Goal: Task Accomplishment & Management: Use online tool/utility

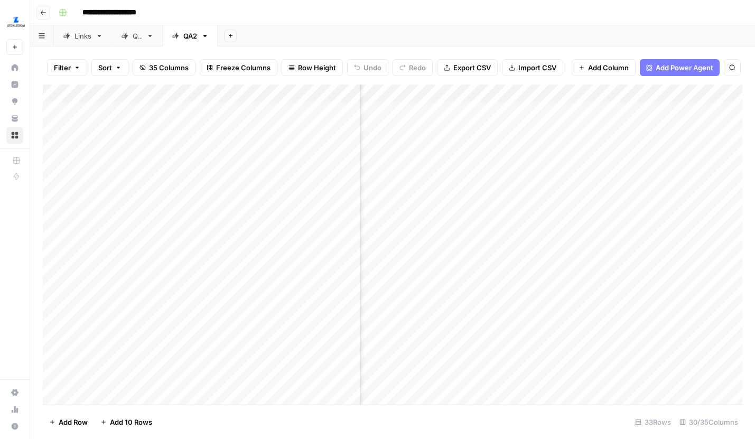
scroll to position [0, 446]
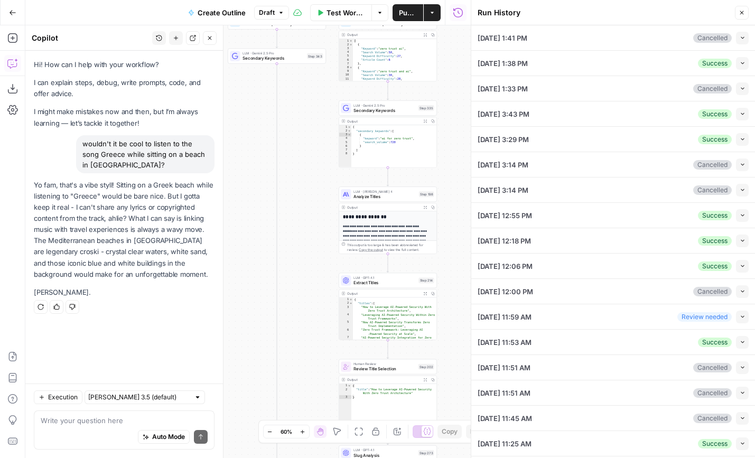
click at [19, 11] on button "Go Back" at bounding box center [12, 12] width 19 height 19
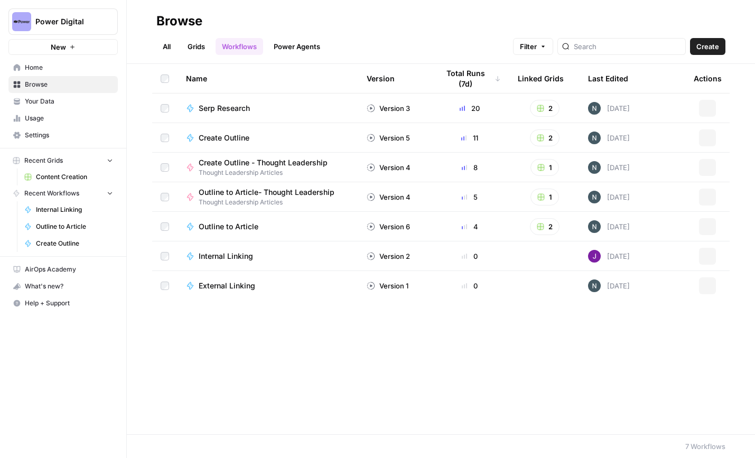
click at [84, 21] on span "Power Digital" at bounding box center [67, 21] width 64 height 11
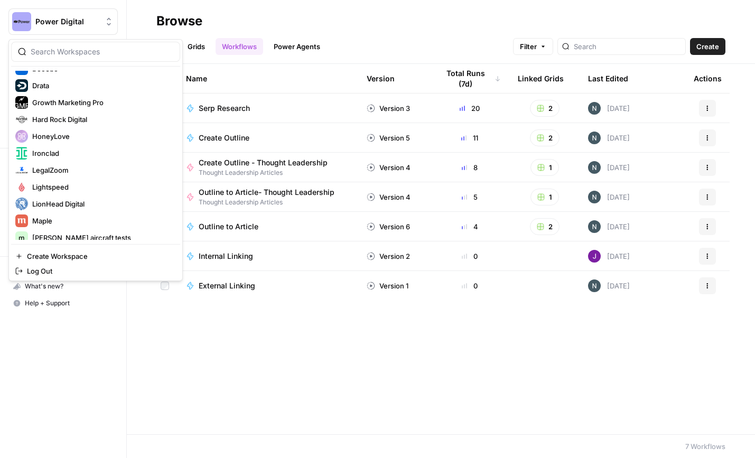
scroll to position [175, 0]
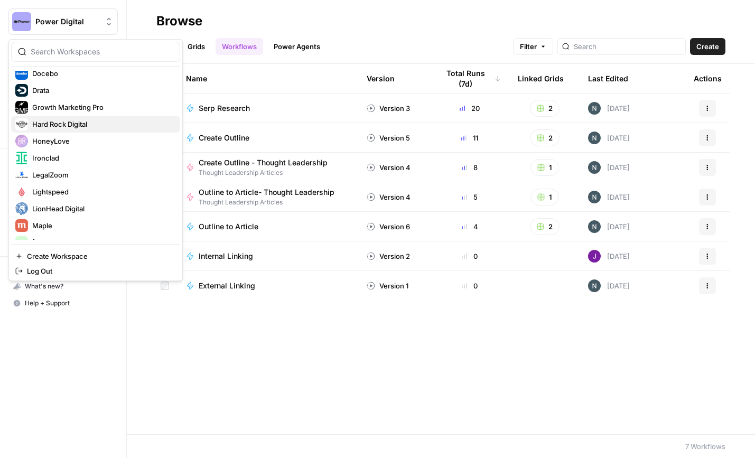
click at [68, 125] on span "Hard Rock Digital" at bounding box center [101, 124] width 139 height 11
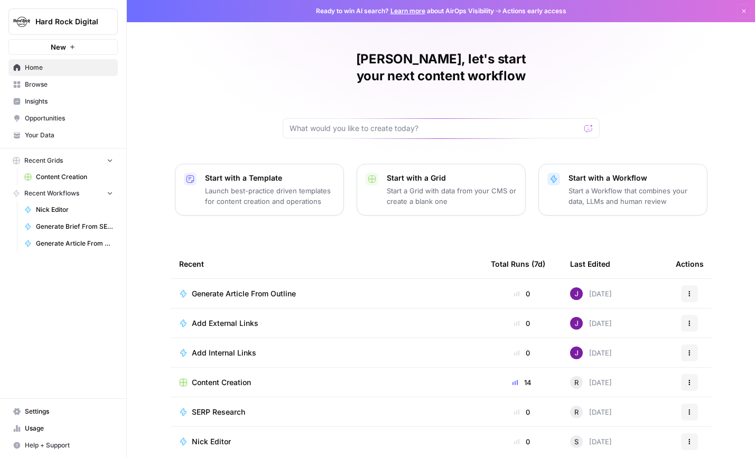
drag, startPoint x: 0, startPoint y: 0, endPoint x: 64, endPoint y: 173, distance: 184.6
click at [64, 173] on span "Content Creation" at bounding box center [74, 177] width 77 height 10
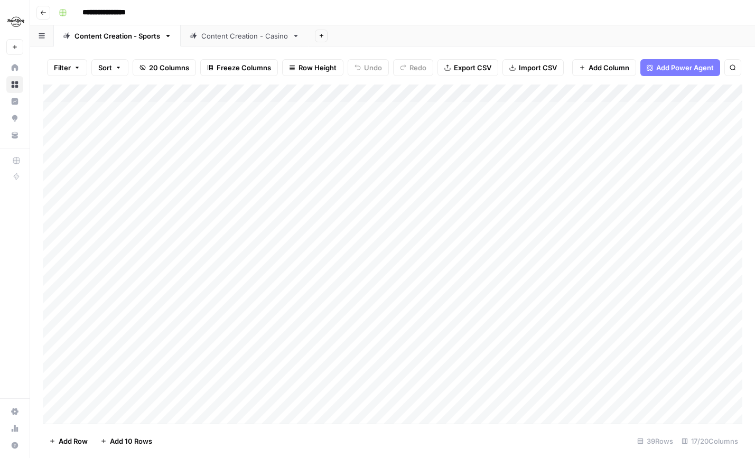
click at [248, 28] on link "Content Creation - Casino" at bounding box center [245, 35] width 128 height 21
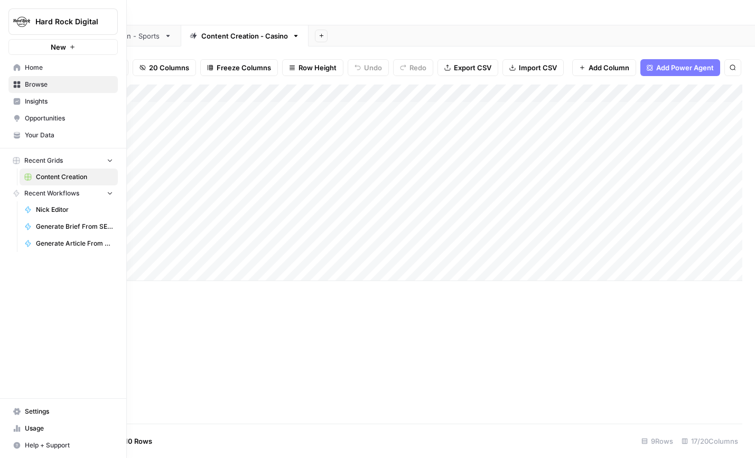
click at [44, 137] on span "Your Data" at bounding box center [69, 135] width 88 height 10
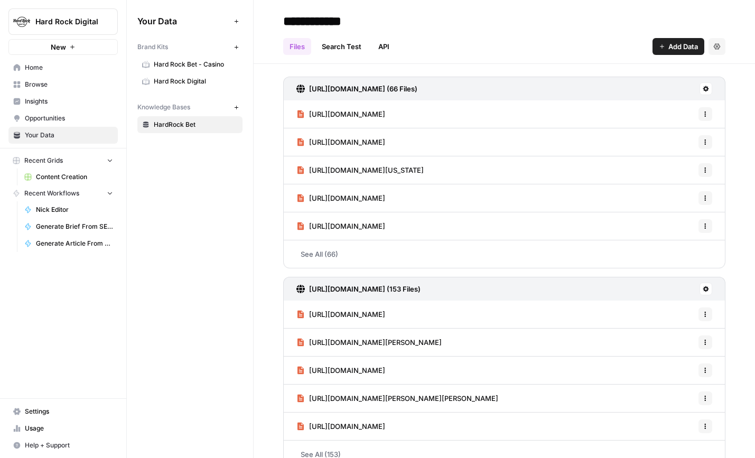
click at [199, 66] on span "Hard Rock Bet - Casino" at bounding box center [196, 65] width 84 height 10
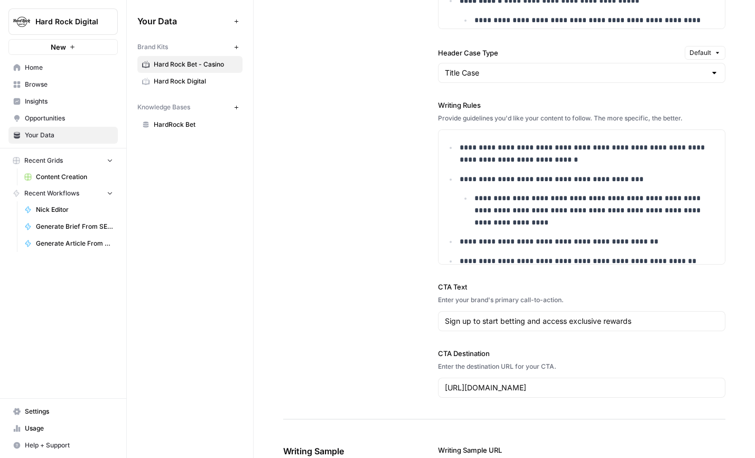
scroll to position [1166, 0]
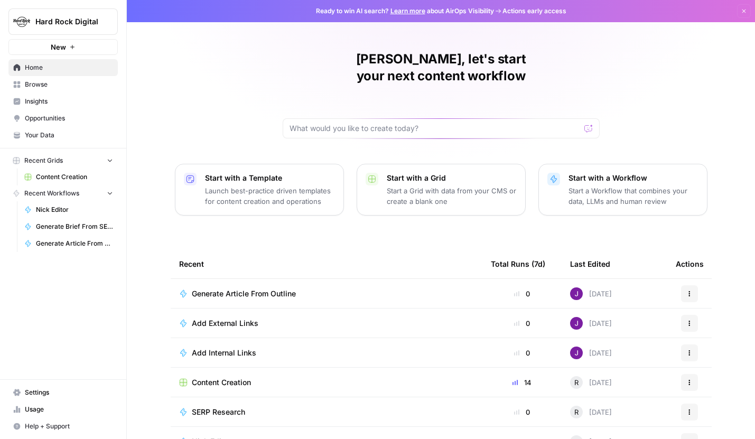
click at [96, 19] on span "Hard Rock Digital" at bounding box center [67, 21] width 64 height 11
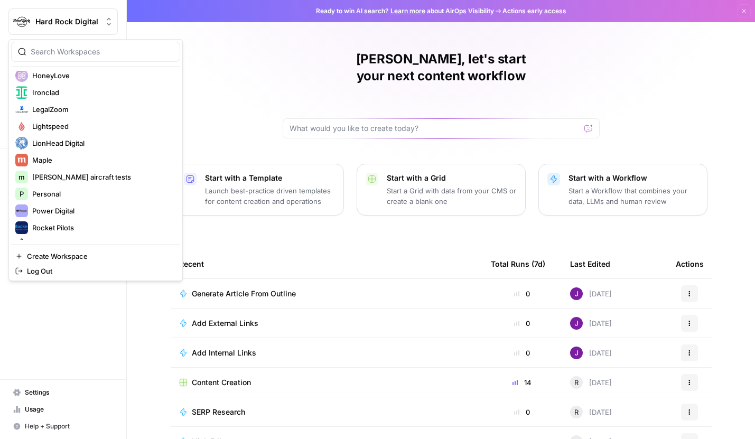
scroll to position [246, 0]
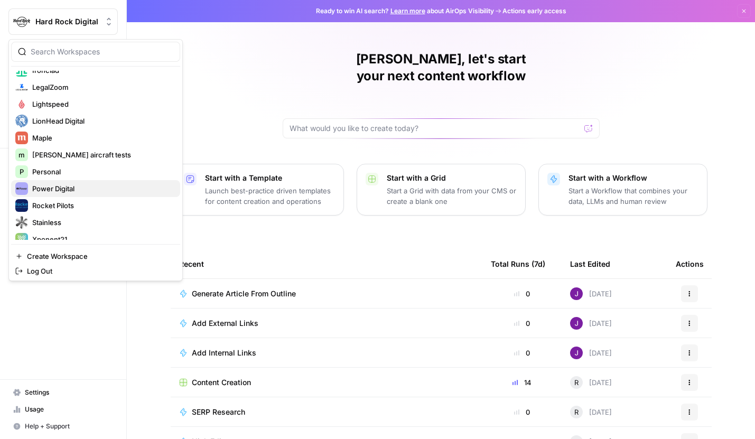
click at [69, 189] on span "Power Digital" at bounding box center [101, 188] width 139 height 11
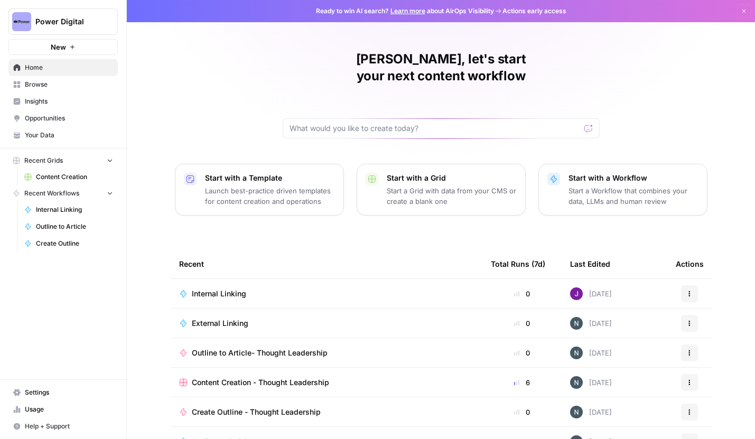
click at [57, 84] on span "Browse" at bounding box center [69, 85] width 88 height 10
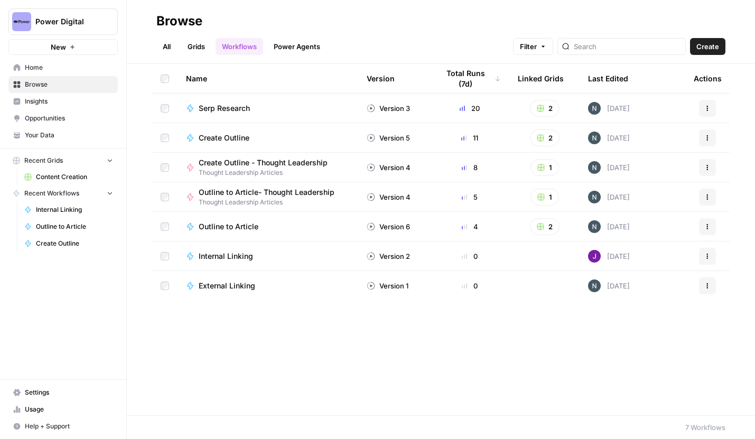
click at [640, 137] on td "Yesterday" at bounding box center [632, 137] width 106 height 29
click at [200, 46] on link "Grids" at bounding box center [196, 46] width 30 height 17
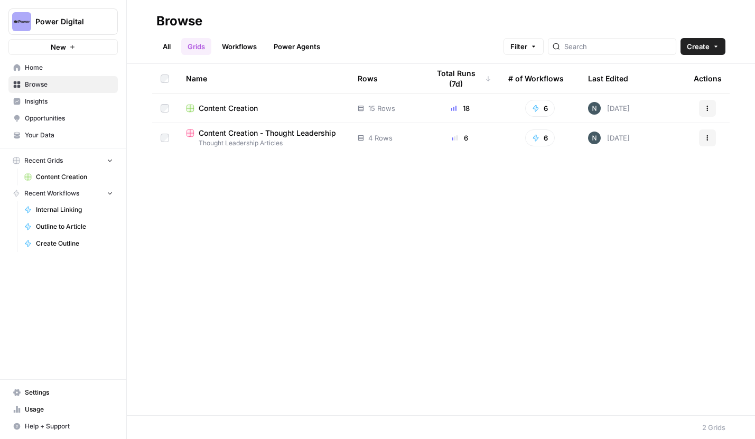
click at [232, 113] on td "Content Creation" at bounding box center [263, 107] width 172 height 29
click at [233, 108] on span "Content Creation" at bounding box center [228, 108] width 59 height 11
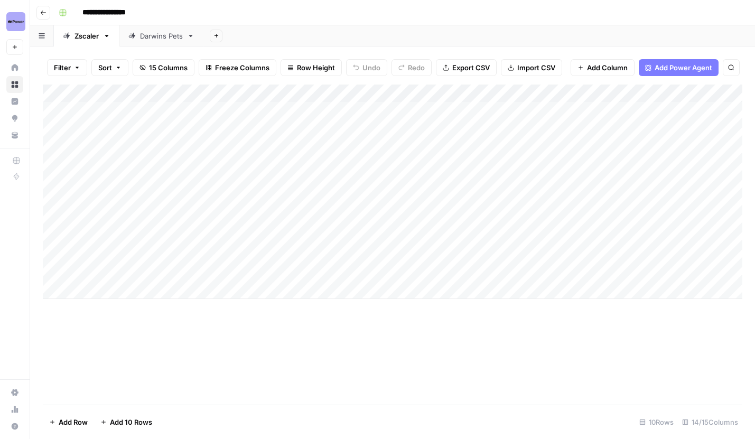
click at [41, 12] on icon "button" at bounding box center [43, 13] width 5 height 4
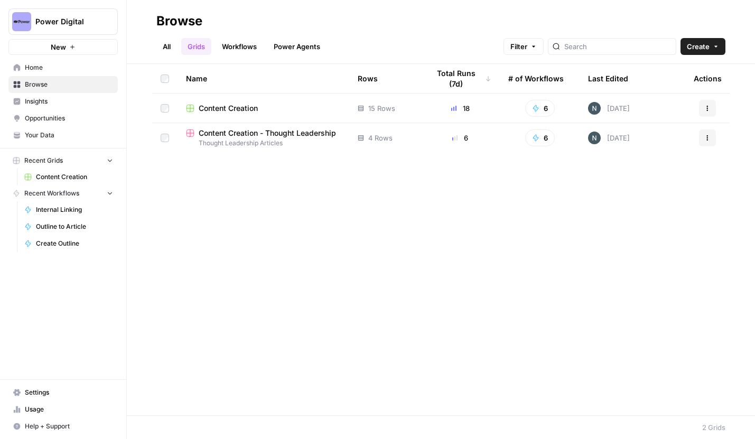
click at [262, 133] on span "Content Creation - Thought Leadership" at bounding box center [267, 133] width 137 height 11
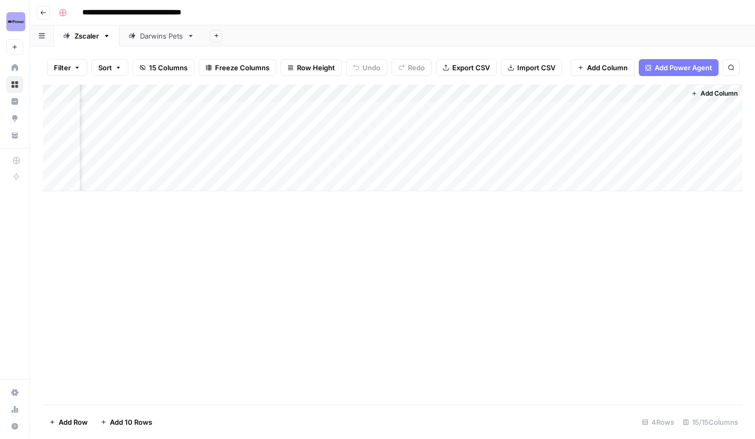
scroll to position [0, 1233]
click at [307, 95] on div "Add Column" at bounding box center [392, 137] width 699 height 107
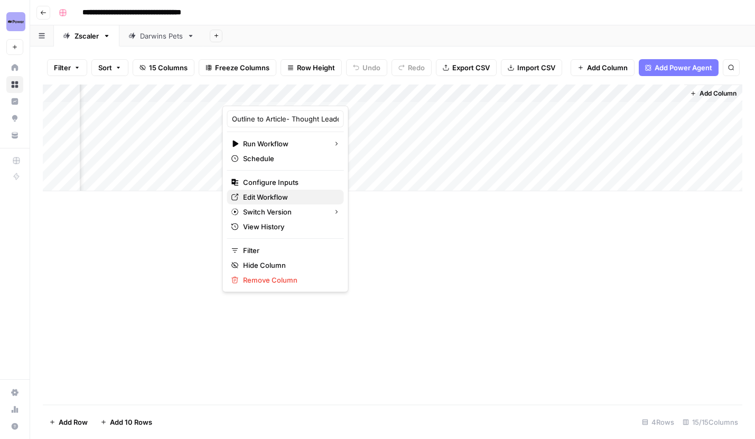
click at [271, 197] on span "Edit Workflow" at bounding box center [289, 197] width 92 height 11
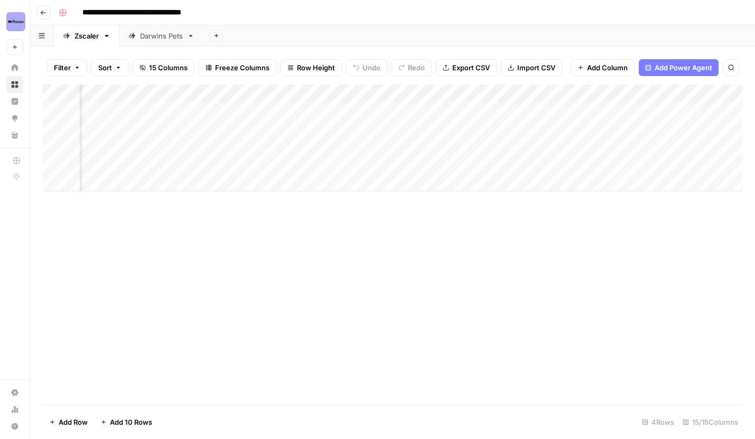
scroll to position [0, 326]
click at [476, 93] on div "Add Column" at bounding box center [392, 137] width 699 height 107
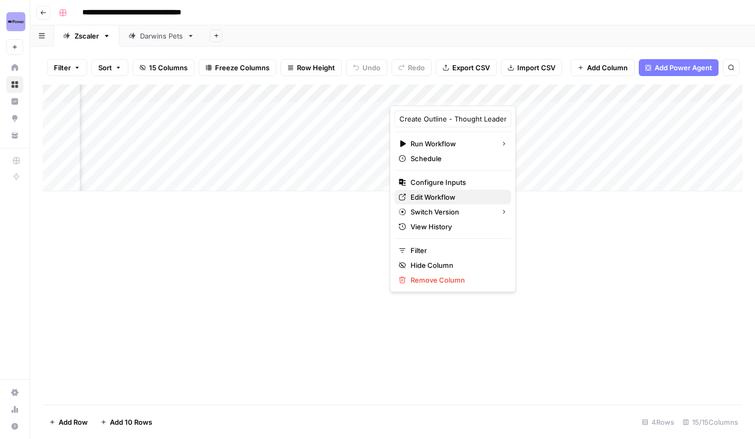
click at [436, 198] on span "Edit Workflow" at bounding box center [456, 197] width 92 height 11
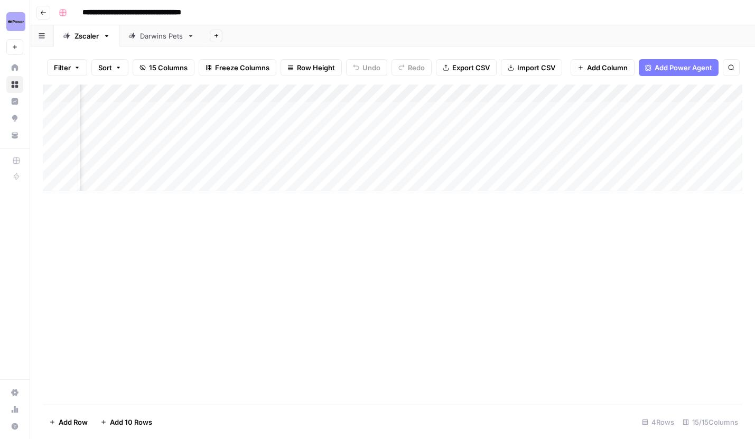
scroll to position [0, 1233]
click at [327, 95] on div "Add Column" at bounding box center [392, 137] width 699 height 107
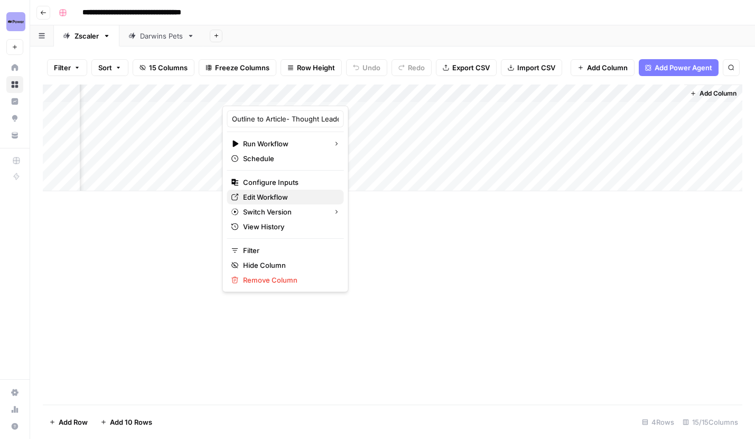
click at [271, 199] on span "Edit Workflow" at bounding box center [289, 197] width 92 height 11
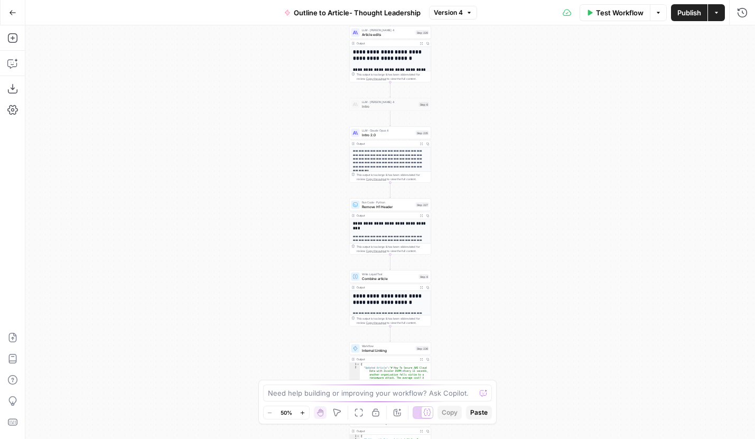
drag, startPoint x: 487, startPoint y: 197, endPoint x: 487, endPoint y: 312, distance: 114.1
click at [487, 312] on div "**********" at bounding box center [389, 231] width 729 height 413
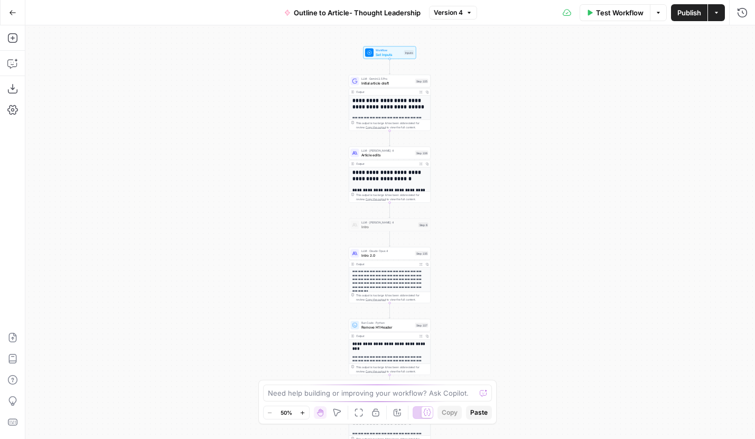
drag, startPoint x: 506, startPoint y: 193, endPoint x: 506, endPoint y: 289, distance: 96.1
click at [506, 289] on div "**********" at bounding box center [389, 231] width 729 height 413
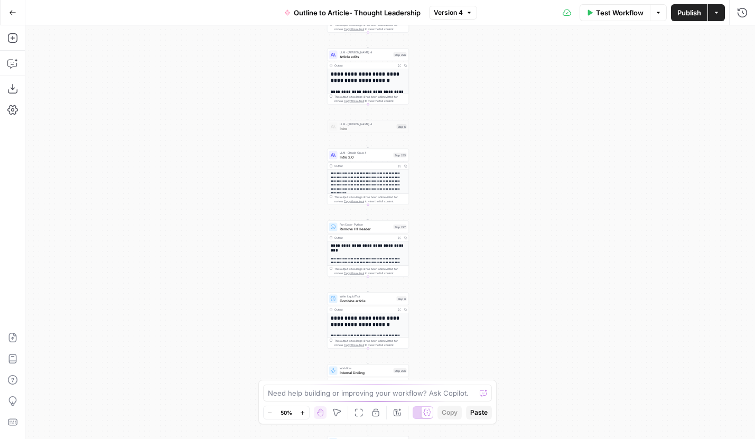
drag, startPoint x: 506, startPoint y: 307, endPoint x: 484, endPoint y: 171, distance: 137.9
click at [484, 171] on div "**********" at bounding box center [389, 231] width 729 height 413
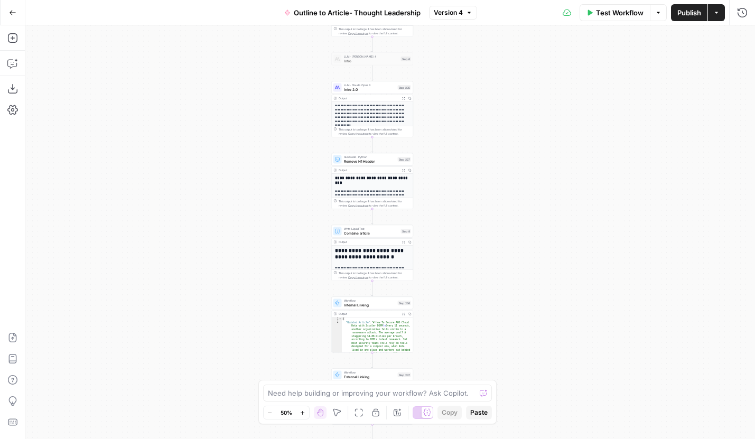
drag, startPoint x: 486, startPoint y: 275, endPoint x: 490, endPoint y: 208, distance: 67.2
click at [490, 207] on div "**********" at bounding box center [389, 231] width 729 height 413
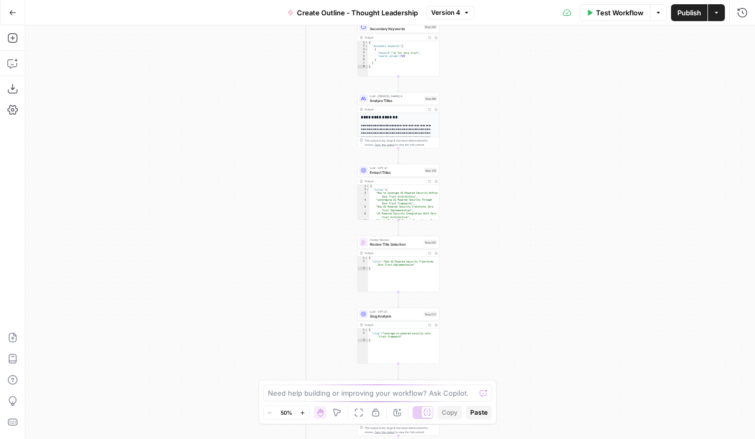
drag, startPoint x: 543, startPoint y: 143, endPoint x: 492, endPoint y: 296, distance: 162.0
click at [493, 296] on div "true false Workflow Set Inputs Inputs Condition Condition Step 338 Output Expan…" at bounding box center [389, 231] width 729 height 413
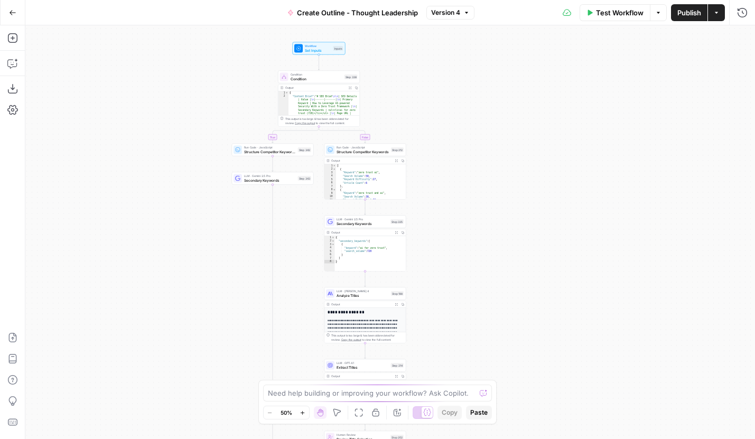
drag, startPoint x: 500, startPoint y: 139, endPoint x: 477, endPoint y: 290, distance: 153.2
click at [477, 290] on div "true false Workflow Set Inputs Inputs Condition Condition Step 338 Output Expan…" at bounding box center [389, 231] width 729 height 413
click at [483, 338] on div "true false Workflow Set Inputs Inputs Condition Condition Step 338 Output Expan…" at bounding box center [389, 231] width 729 height 413
click at [299, 415] on button "Zoom In" at bounding box center [302, 412] width 13 height 13
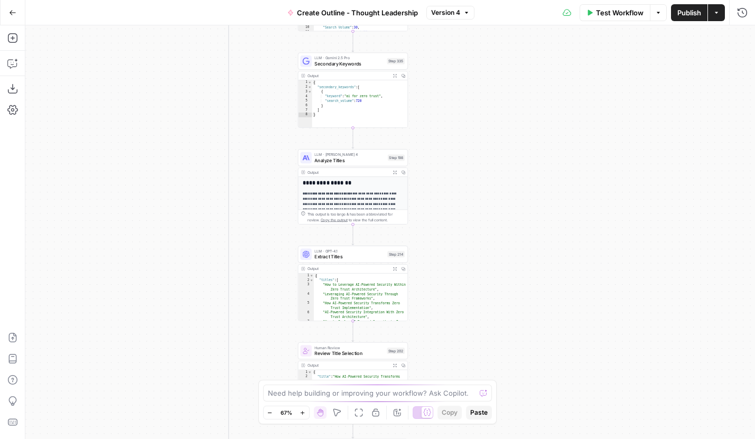
drag, startPoint x: 444, startPoint y: 331, endPoint x: 444, endPoint y: 171, distance: 160.0
click at [444, 171] on div "true false Workflow Set Inputs Inputs Condition Condition Step 338 Output Expan…" at bounding box center [389, 231] width 729 height 413
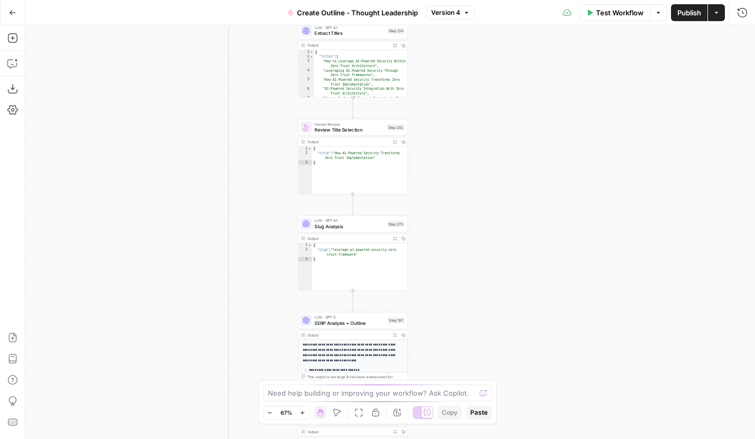
drag, startPoint x: 450, startPoint y: 310, endPoint x: 450, endPoint y: 84, distance: 226.0
click at [450, 84] on div "true false Workflow Set Inputs Inputs Condition Condition Step 338 Output Expan…" at bounding box center [389, 231] width 729 height 413
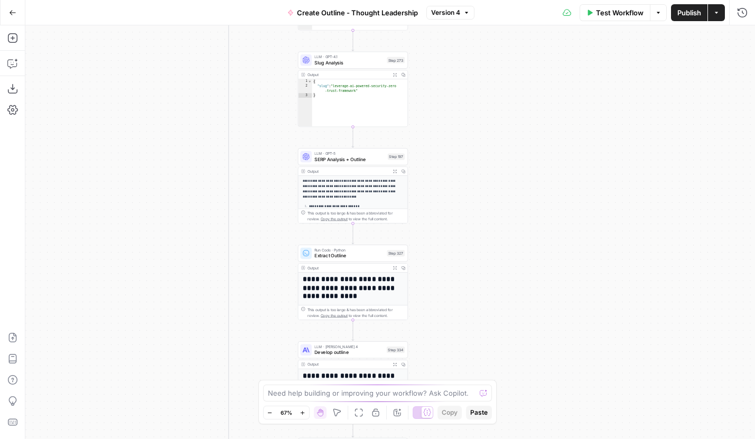
drag, startPoint x: 449, startPoint y: 239, endPoint x: 449, endPoint y: 50, distance: 189.0
click at [449, 50] on div "true false Workflow Set Inputs Inputs Condition Condition Step 338 Output Expan…" at bounding box center [389, 231] width 729 height 413
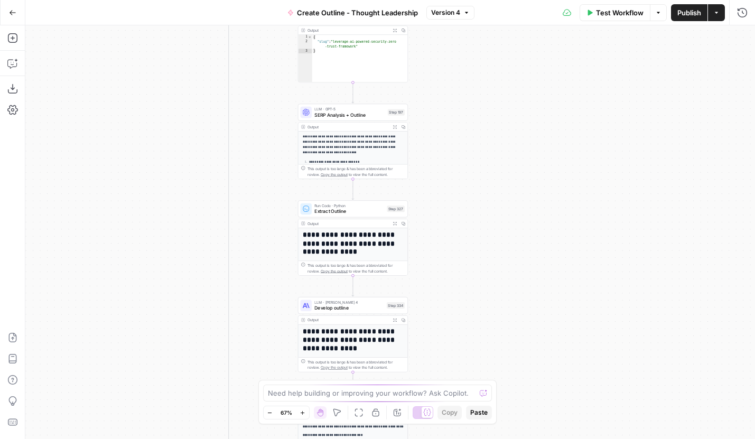
click at [367, 117] on span "SERP Analysis + Outline" at bounding box center [349, 114] width 70 height 7
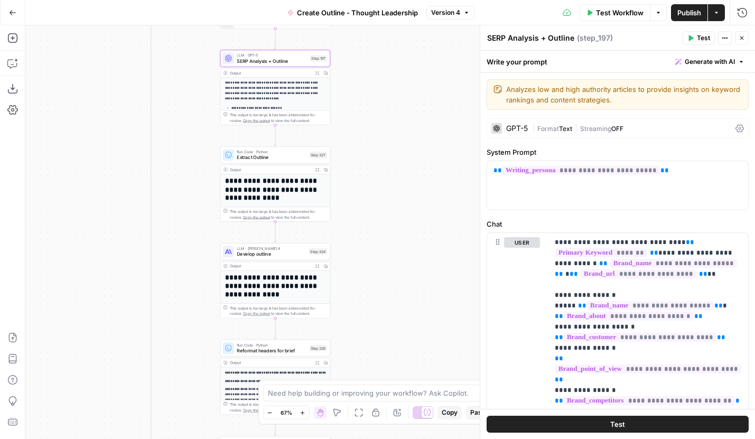
drag, startPoint x: 188, startPoint y: 259, endPoint x: 108, endPoint y: 205, distance: 96.5
click at [108, 205] on div "true false Workflow Set Inputs Inputs Condition Condition Step 338 Output Expan…" at bounding box center [389, 231] width 729 height 413
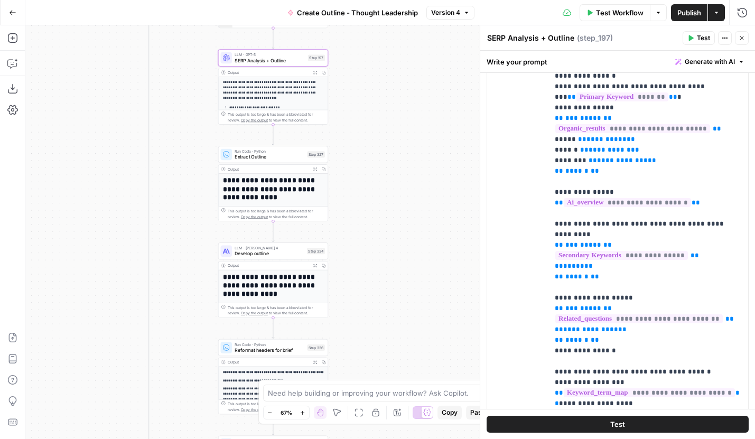
scroll to position [475, 0]
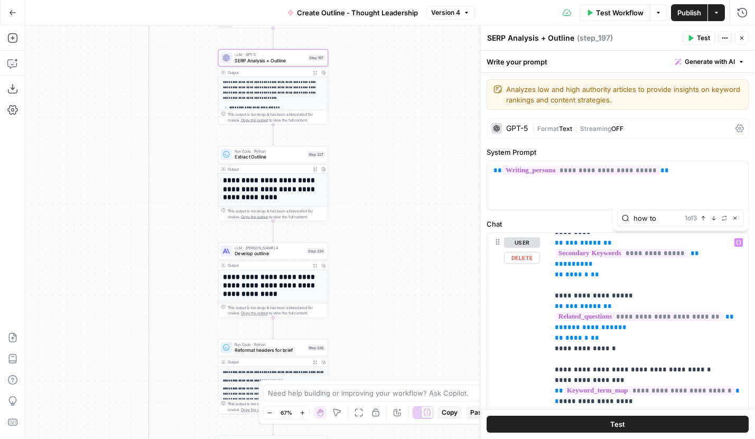
type input "how to"
click at [714, 217] on icon "button" at bounding box center [713, 217] width 5 height 5
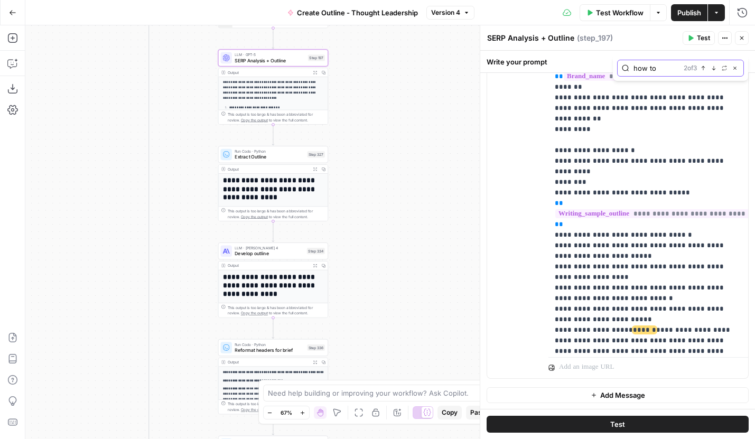
scroll to position [1867, 0]
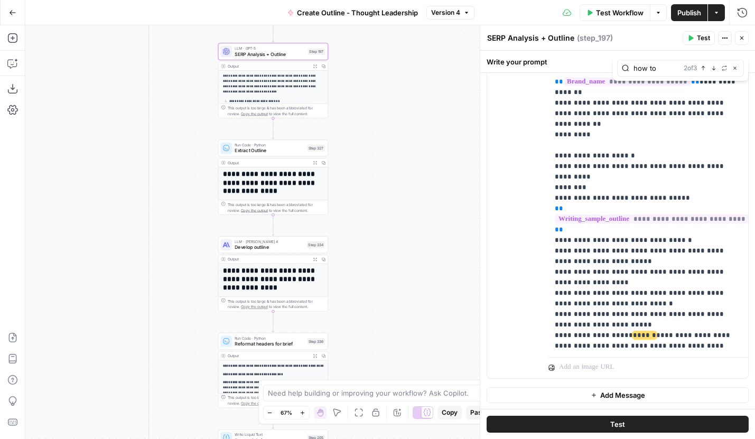
drag, startPoint x: 392, startPoint y: 261, endPoint x: 398, endPoint y: 220, distance: 42.0
click at [398, 220] on div "true false Workflow Set Inputs Inputs Condition Condition Step 338 Output Expan…" at bounding box center [389, 231] width 729 height 413
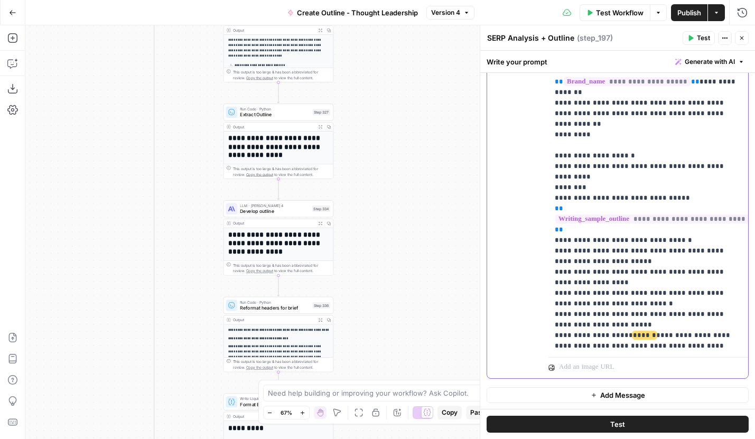
drag, startPoint x: 621, startPoint y: 126, endPoint x: 642, endPoint y: 128, distance: 20.2
click at [642, 332] on span "******" at bounding box center [644, 335] width 23 height 7
drag, startPoint x: 622, startPoint y: 126, endPoint x: 647, endPoint y: 128, distance: 25.4
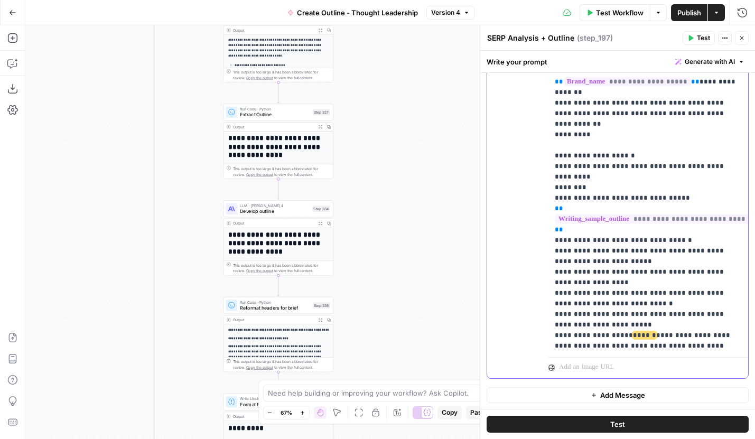
drag, startPoint x: 550, startPoint y: 125, endPoint x: 632, endPoint y: 178, distance: 98.0
click at [632, 178] on div "**********" at bounding box center [648, 137] width 200 height 430
drag, startPoint x: 620, startPoint y: 269, endPoint x: 545, endPoint y: 241, distance: 79.5
click at [545, 241] on div "**********" at bounding box center [617, 149] width 261 height 455
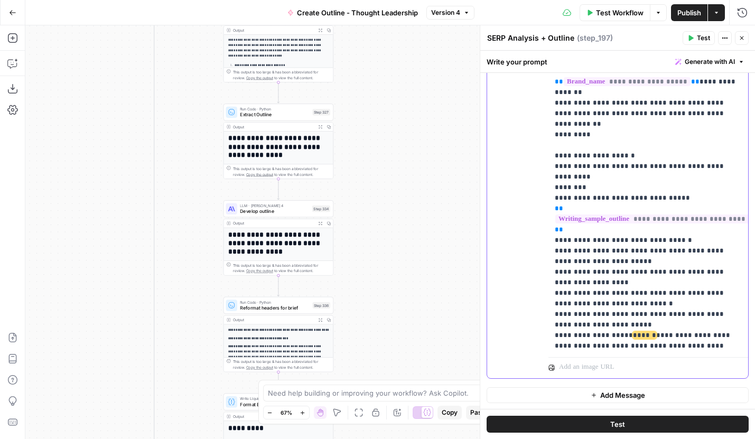
drag, startPoint x: 626, startPoint y: 269, endPoint x: 555, endPoint y: 237, distance: 77.5
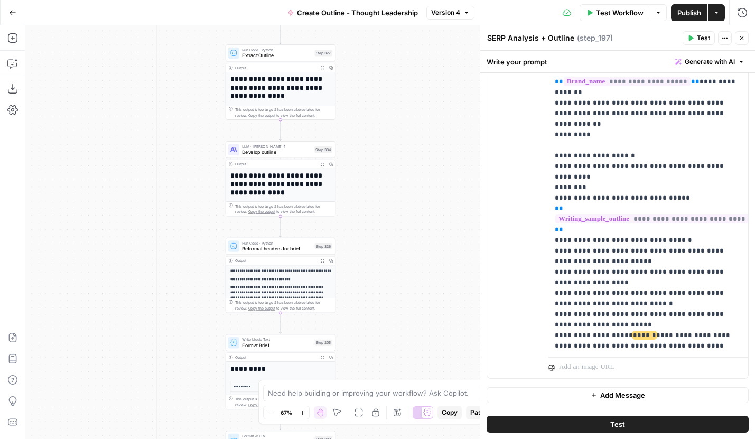
drag, startPoint x: 383, startPoint y: 259, endPoint x: 385, endPoint y: 200, distance: 59.2
click at [385, 200] on div "true false Workflow Set Inputs Inputs Condition Condition Step 338 Output Expan…" at bounding box center [389, 231] width 729 height 413
click at [8, 21] on button "Go Back" at bounding box center [12, 12] width 19 height 19
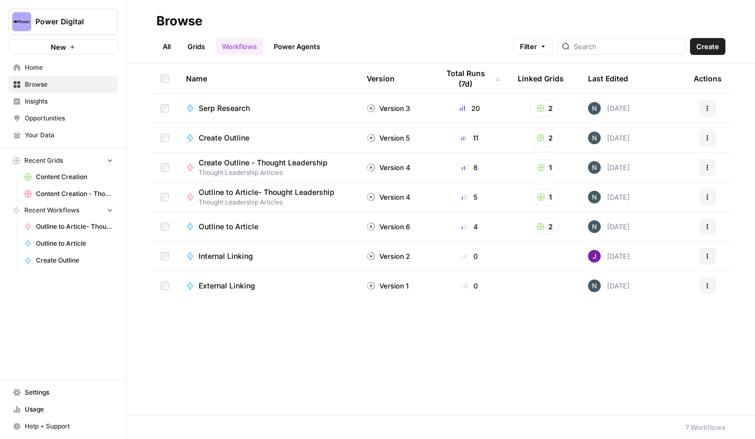
click at [51, 135] on span "Your Data" at bounding box center [69, 135] width 88 height 10
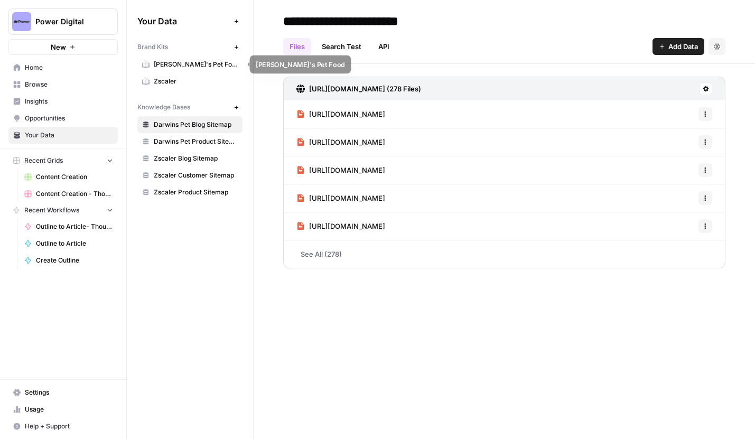
click at [185, 80] on span "Zscaler" at bounding box center [196, 82] width 84 height 10
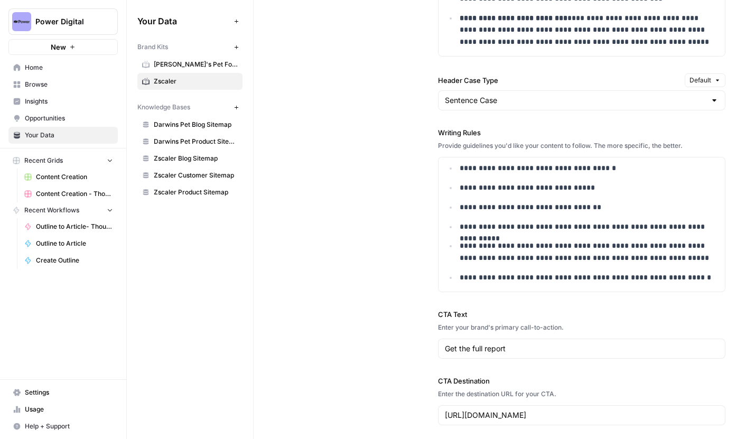
scroll to position [1120, 0]
click at [707, 272] on p "**********" at bounding box center [588, 277] width 259 height 12
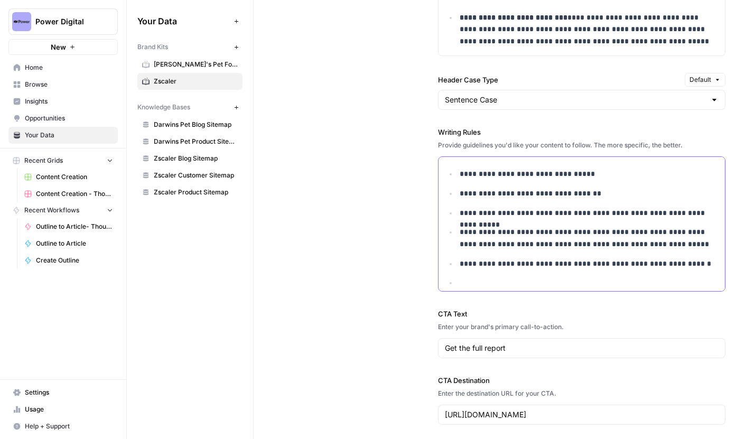
click at [502, 285] on p at bounding box center [588, 283] width 259 height 12
drag, startPoint x: 580, startPoint y: 282, endPoint x: 449, endPoint y: 284, distance: 131.5
click at [449, 284] on ul "**********" at bounding box center [582, 87] width 274 height 404
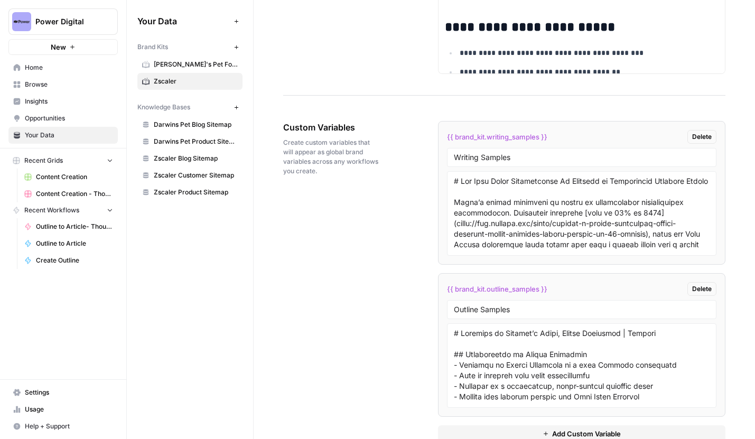
scroll to position [2021, 0]
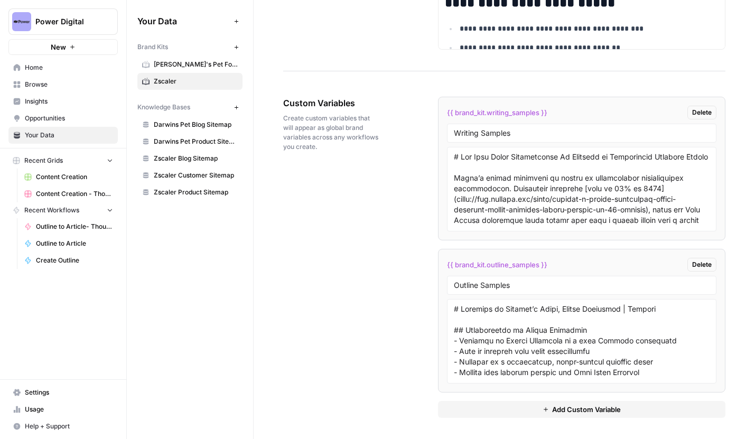
drag, startPoint x: 442, startPoint y: 107, endPoint x: 436, endPoint y: 260, distance: 152.7
click at [436, 260] on div "Custom Variables Create custom variables that will appear as global brand varia…" at bounding box center [504, 257] width 442 height 363
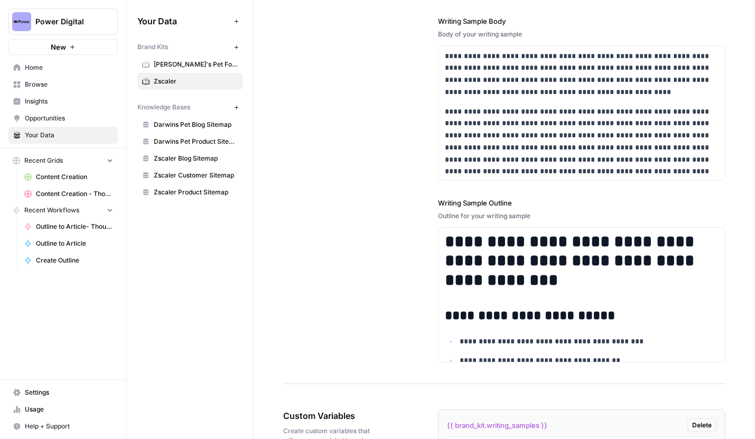
scroll to position [1689, 0]
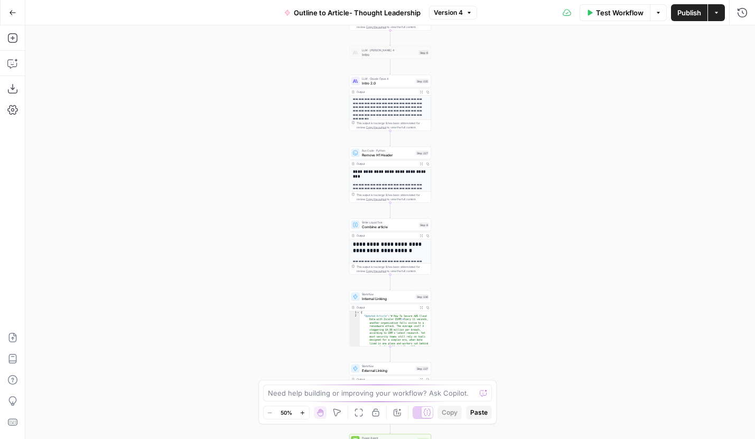
click at [301, 413] on icon "button" at bounding box center [302, 413] width 6 height 6
click at [301, 414] on icon "button" at bounding box center [302, 413] width 6 height 6
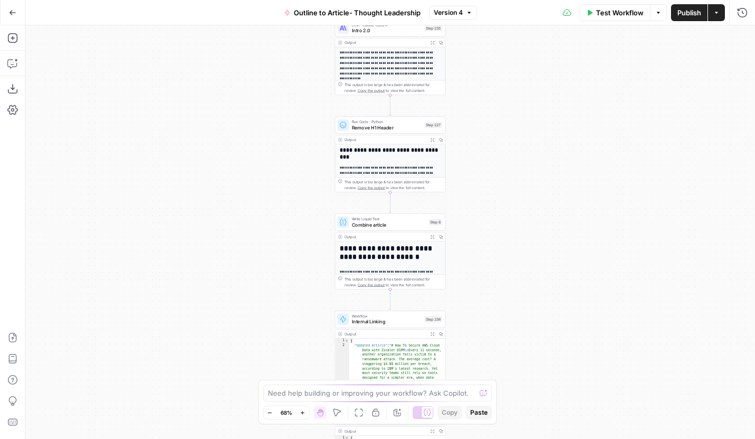
click at [301, 414] on icon "button" at bounding box center [302, 413] width 6 height 6
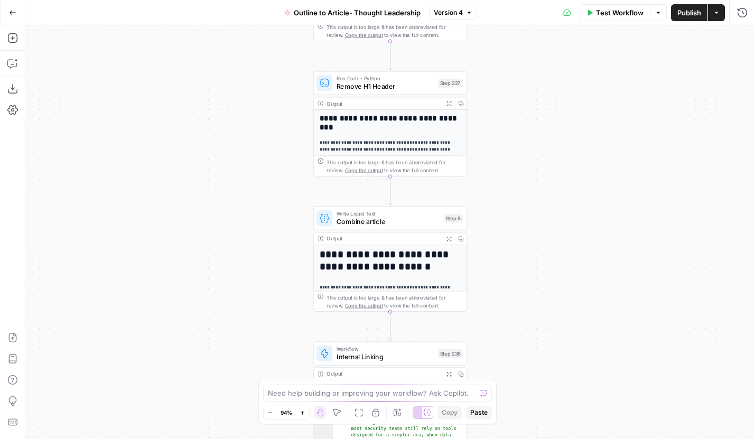
drag, startPoint x: 500, startPoint y: 152, endPoint x: 500, endPoint y: 321, distance: 169.0
click at [500, 319] on div "**********" at bounding box center [389, 231] width 729 height 413
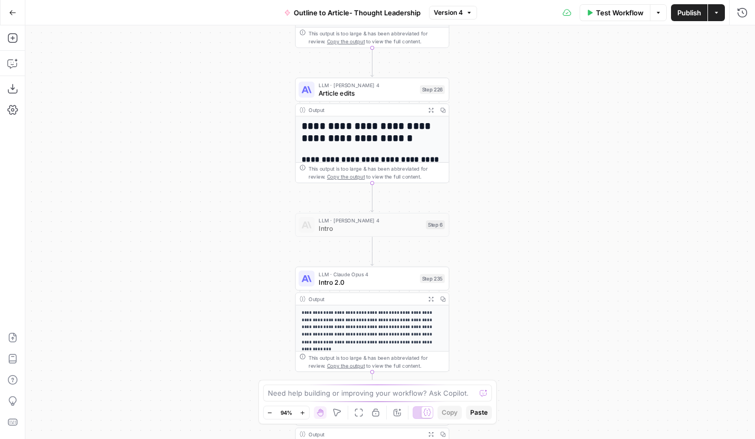
drag, startPoint x: 535, startPoint y: 136, endPoint x: 517, endPoint y: 298, distance: 163.1
click at [517, 298] on div "**********" at bounding box center [389, 231] width 729 height 413
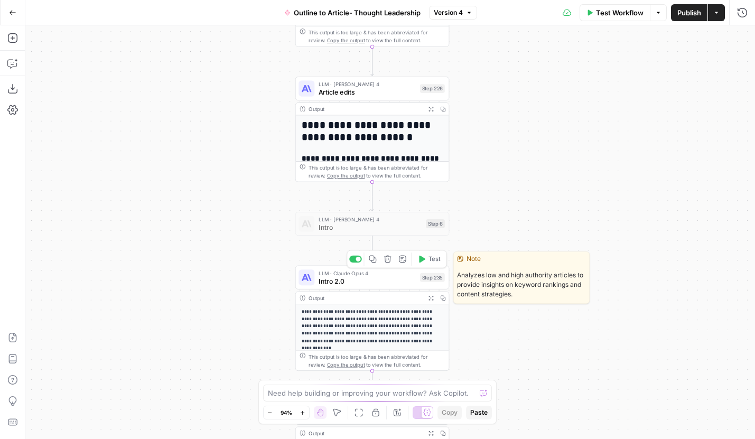
click at [401, 284] on span "Intro 2.0" at bounding box center [366, 281] width 97 height 10
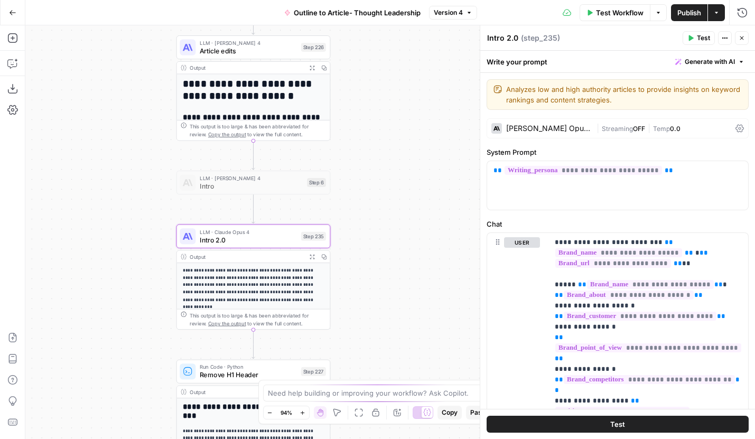
drag, startPoint x: 203, startPoint y: 251, endPoint x: 79, endPoint y: 207, distance: 131.8
click at [78, 206] on div "**********" at bounding box center [389, 231] width 729 height 413
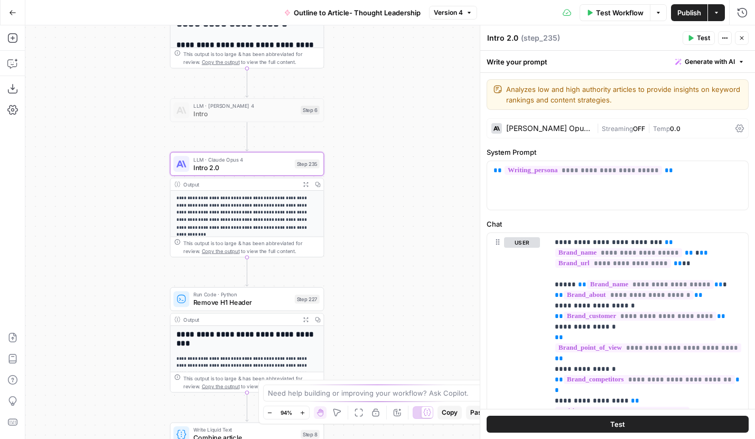
drag, startPoint x: 397, startPoint y: 268, endPoint x: 397, endPoint y: 189, distance: 79.2
click at [397, 189] on div "**********" at bounding box center [389, 231] width 729 height 413
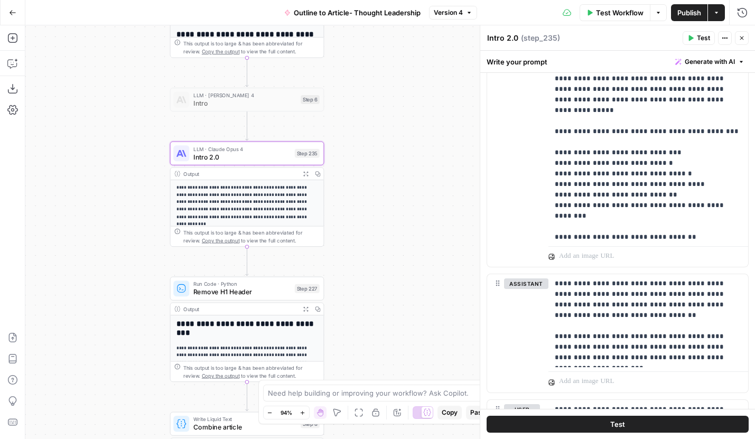
scroll to position [1970, 0]
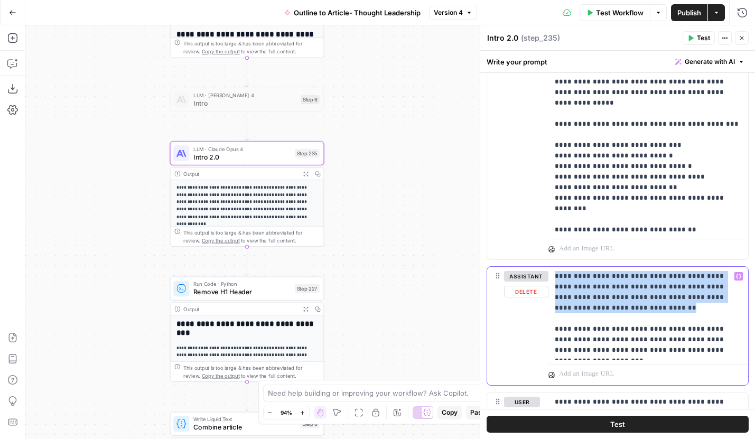
drag, startPoint x: 608, startPoint y: 310, endPoint x: 550, endPoint y: 280, distance: 65.4
click at [550, 280] on div "**********" at bounding box center [648, 313] width 200 height 93
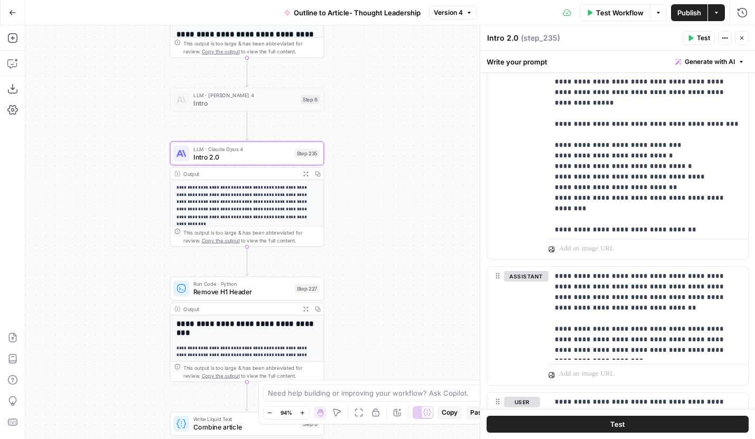
click at [546, 263] on div "**********" at bounding box center [617, 35] width 262 height 463
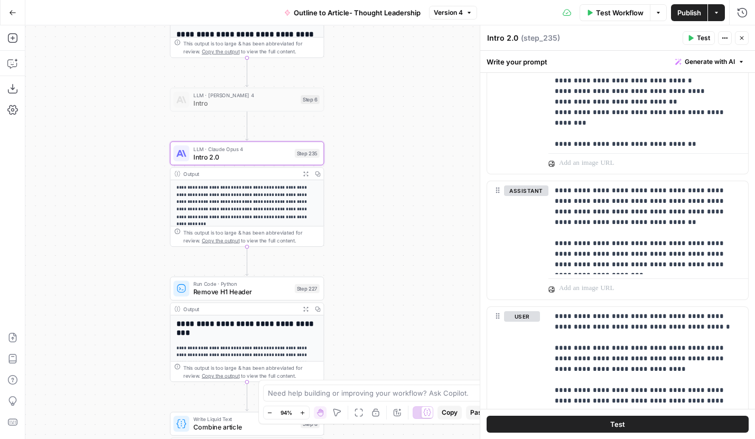
scroll to position [1986, 0]
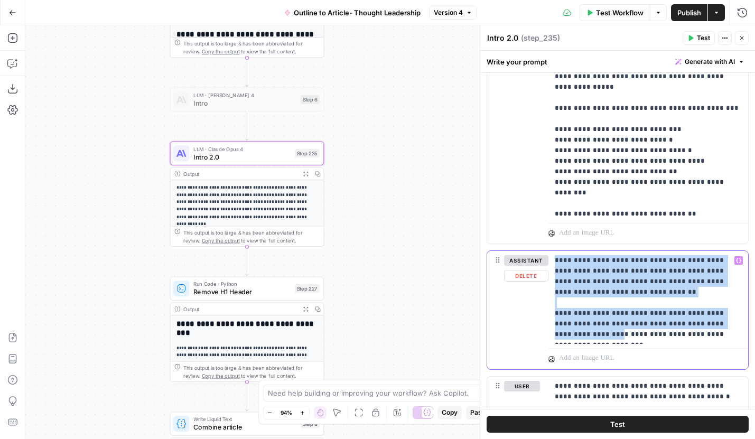
drag, startPoint x: 722, startPoint y: 329, endPoint x: 553, endPoint y: 262, distance: 181.8
click at [553, 262] on div "**********" at bounding box center [648, 297] width 200 height 93
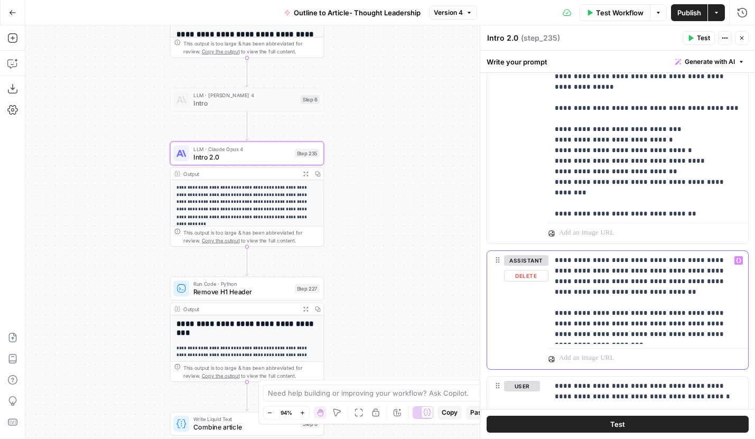
click at [703, 332] on p "**********" at bounding box center [647, 297] width 187 height 84
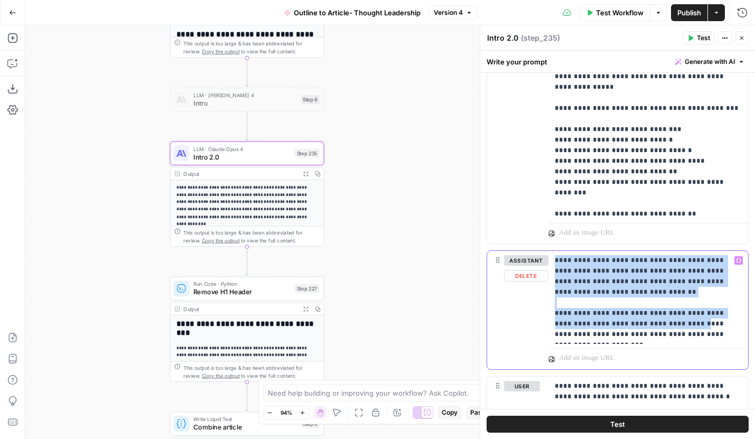
drag, startPoint x: 727, startPoint y: 344, endPoint x: 553, endPoint y: 266, distance: 190.7
click at [553, 266] on div "**********" at bounding box center [648, 310] width 200 height 118
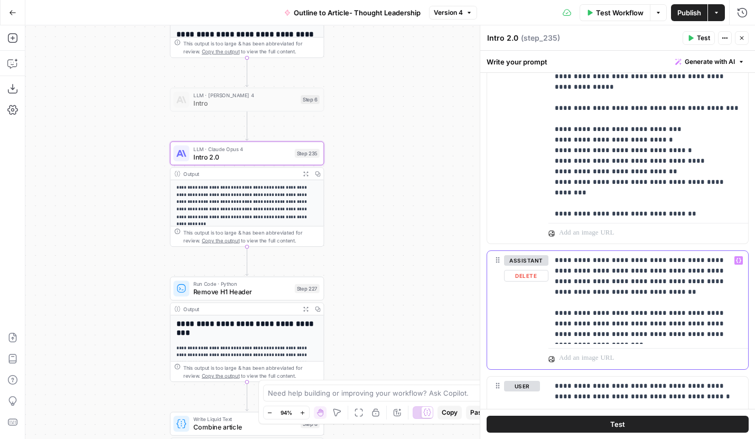
click at [636, 297] on p "**********" at bounding box center [647, 297] width 187 height 84
click at [12, 12] on icon "button" at bounding box center [13, 12] width 6 height 5
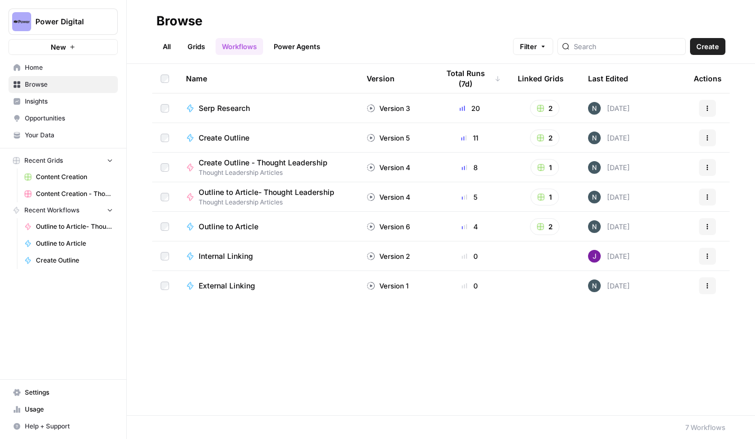
click at [48, 134] on span "Your Data" at bounding box center [69, 135] width 88 height 10
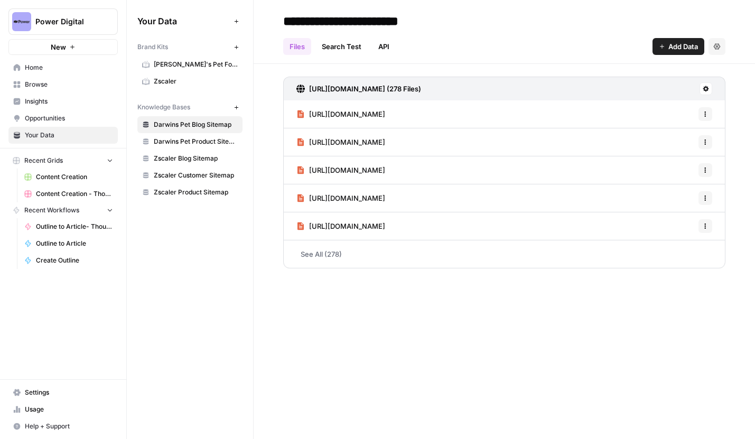
click at [181, 77] on span "Zscaler" at bounding box center [196, 82] width 84 height 10
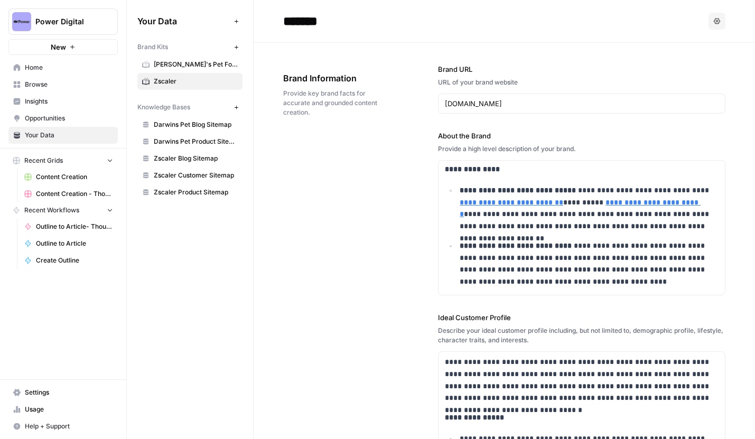
scroll to position [153, 0]
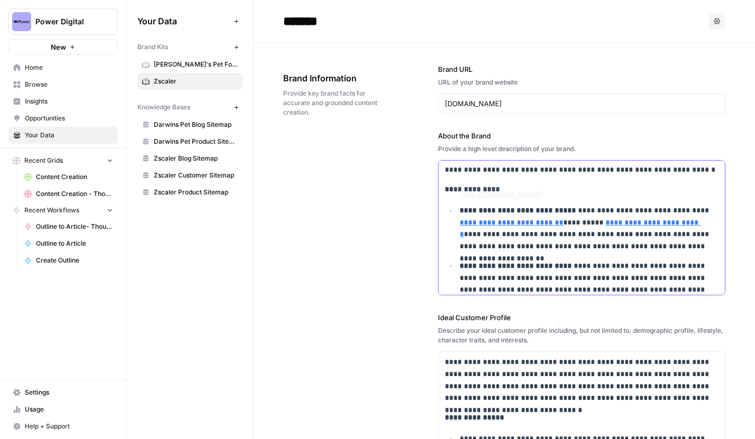
drag, startPoint x: 460, startPoint y: 209, endPoint x: 584, endPoint y: 286, distance: 145.8
click at [584, 286] on ul "**********" at bounding box center [582, 323] width 274 height 238
click at [642, 246] on p "**********" at bounding box center [588, 228] width 259 height 48
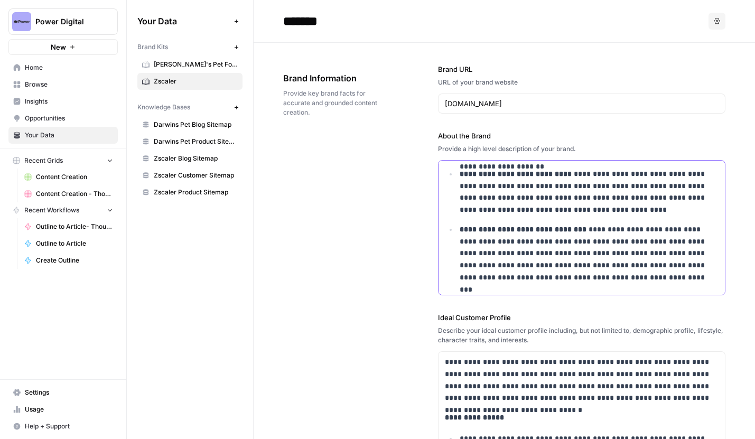
scroll to position [308, 0]
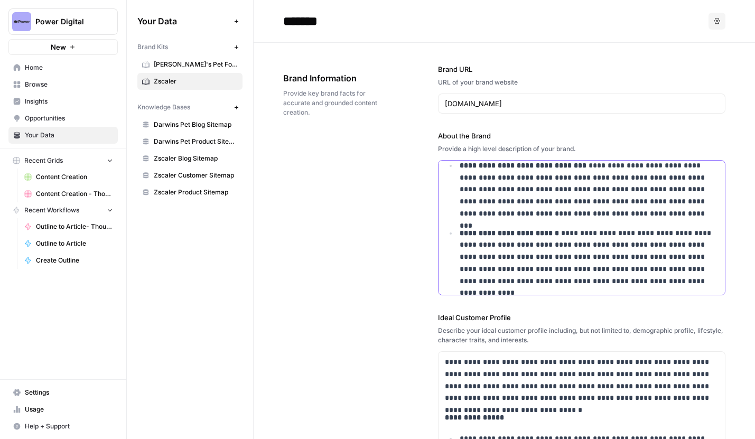
click at [687, 283] on p "**********" at bounding box center [588, 257] width 259 height 60
click at [85, 23] on span "Power Digital" at bounding box center [67, 21] width 64 height 11
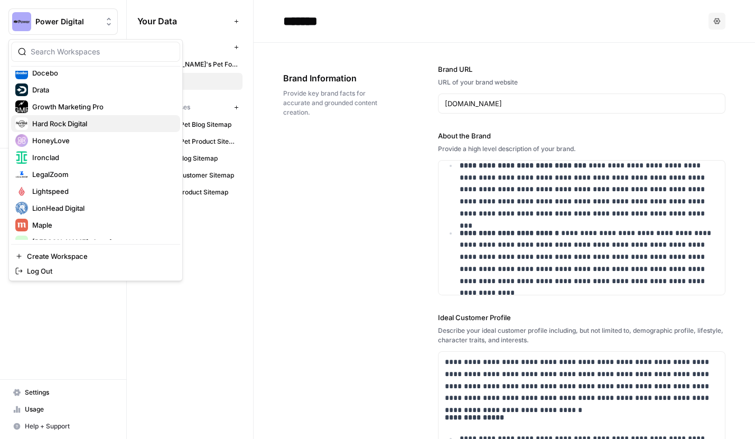
scroll to position [183, 0]
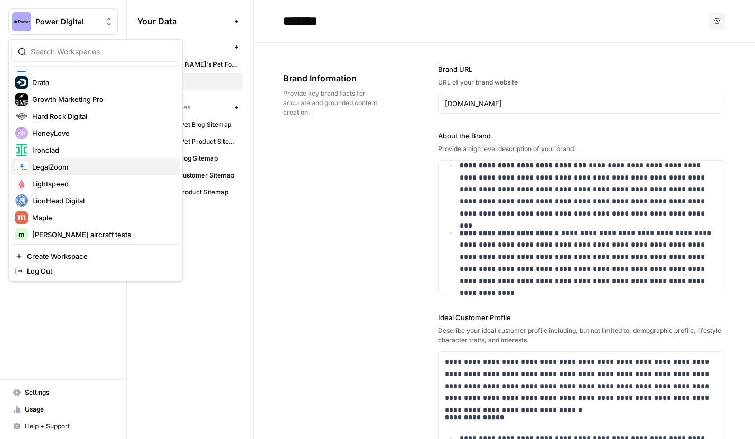
click at [65, 168] on span "LegalZoom" at bounding box center [101, 167] width 139 height 11
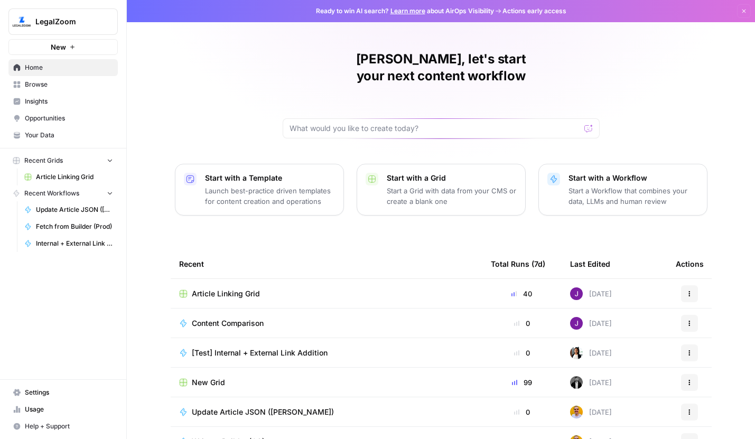
click at [77, 181] on span "Article Linking Grid" at bounding box center [74, 177] width 77 height 10
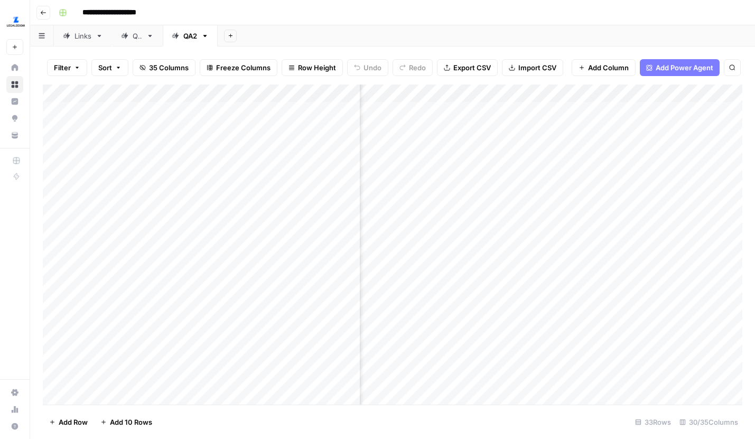
scroll to position [1, 684]
